Goal: Use online tool/utility: Utilize a website feature to perform a specific function

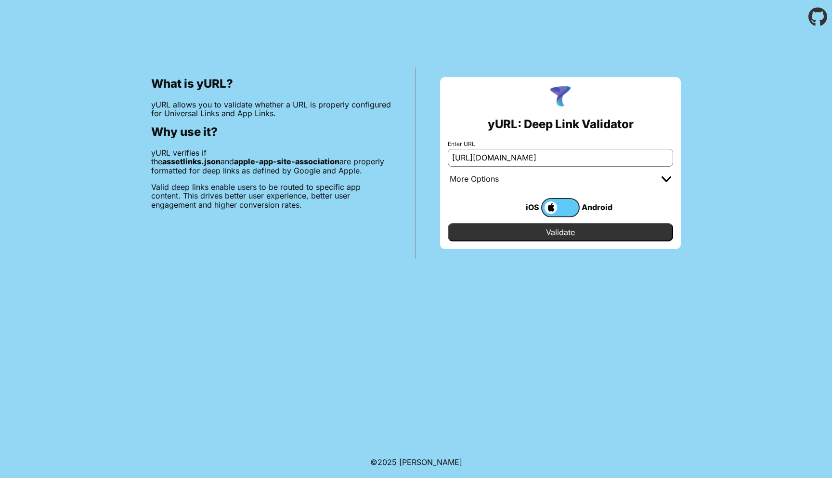
scroll to position [0, 3]
type input "[URL][DOMAIN_NAME]"
click at [559, 230] on input "Validate" at bounding box center [560, 232] width 225 height 18
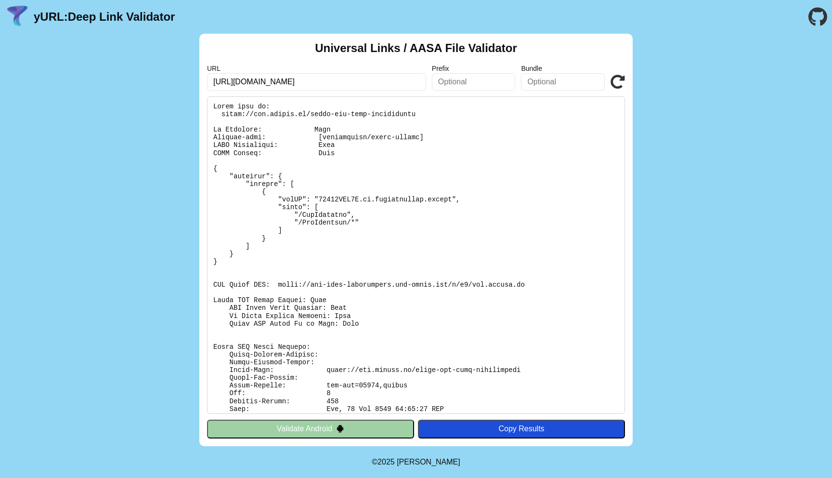
click at [337, 135] on pre at bounding box center [416, 254] width 418 height 317
click at [410, 139] on pre at bounding box center [416, 254] width 418 height 317
copy pre "application/octet-stream"
drag, startPoint x: 283, startPoint y: 80, endPoint x: 391, endPoint y: 135, distance: 121.5
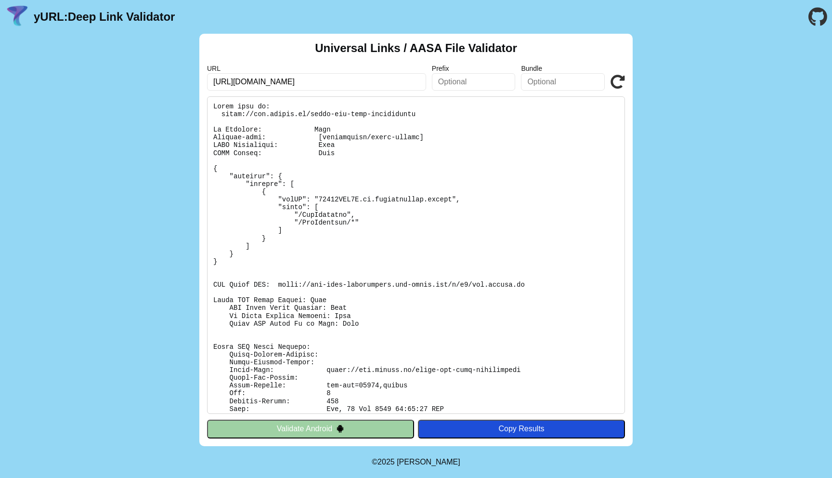
click at [385, 131] on div "Universal Links / AASA File Validator URL [URL][DOMAIN_NAME] Prefix Bundle Vali…" at bounding box center [416, 240] width 434 height 412
type input "[URL][DOMAIN_NAME]"
click button "Validate" at bounding box center [0, 0] width 0 height 0
click at [289, 74] on input "[URL][DOMAIN_NAME]" at bounding box center [316, 81] width 219 height 17
click at [289, 74] on input "https://api.tegeta.ge/" at bounding box center [316, 81] width 219 height 17
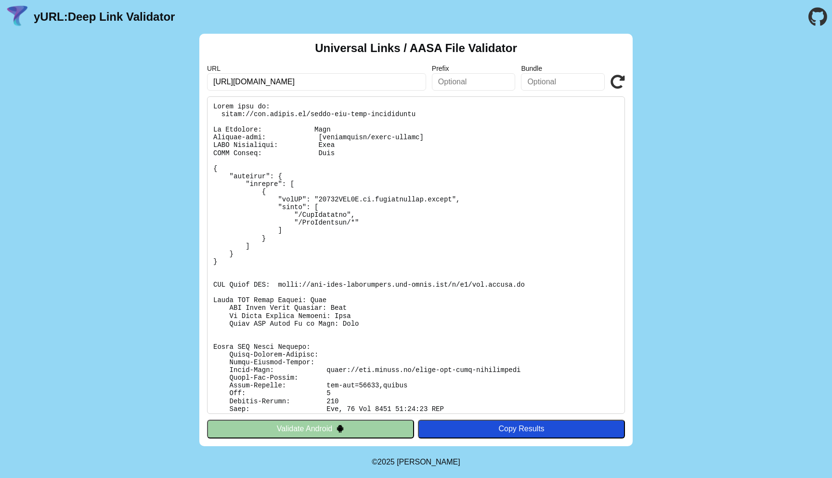
click at [289, 74] on input "[URL][DOMAIN_NAME]" at bounding box center [316, 81] width 219 height 17
